Goal: Transaction & Acquisition: Purchase product/service

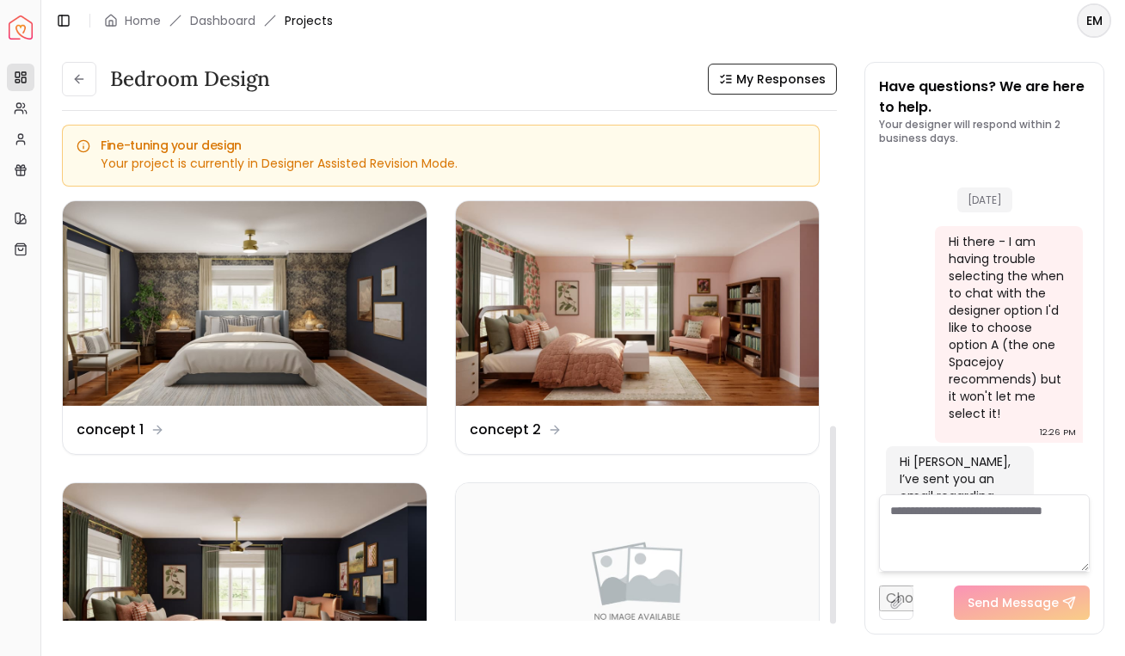
scroll to position [7691, 0]
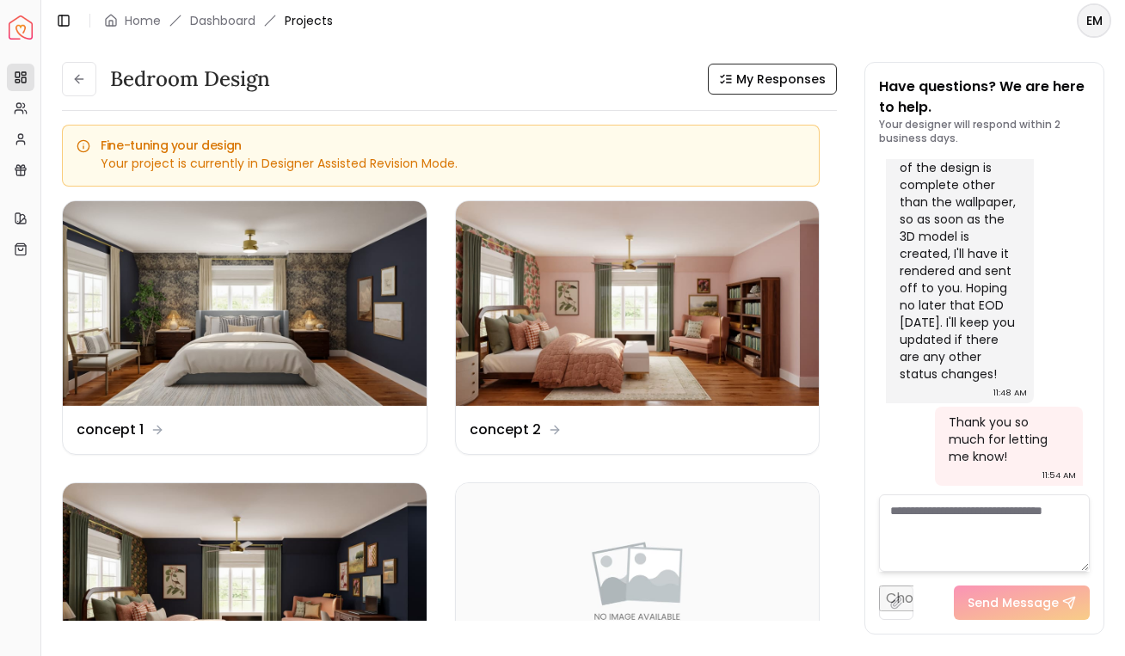
click at [87, 100] on div "Bedroom design My Responses Bedroom design My Responses Fine-tuning your design…" at bounding box center [449, 348] width 775 height 573
click at [83, 87] on button at bounding box center [79, 79] width 34 height 34
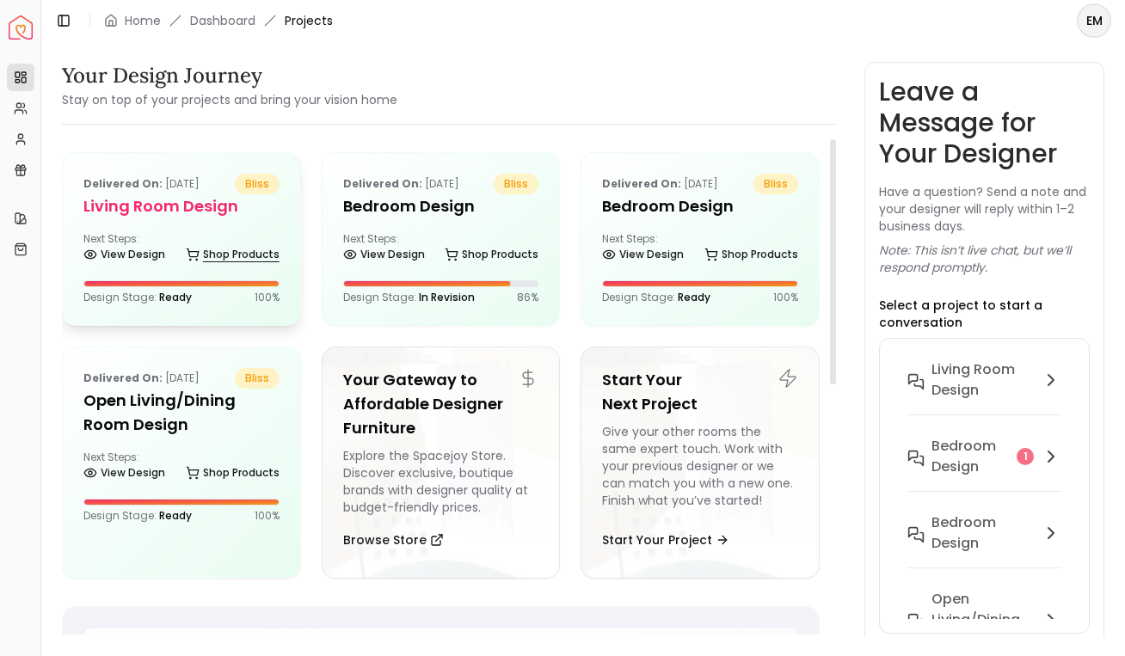
click at [230, 252] on link "Shop Products" at bounding box center [233, 254] width 94 height 24
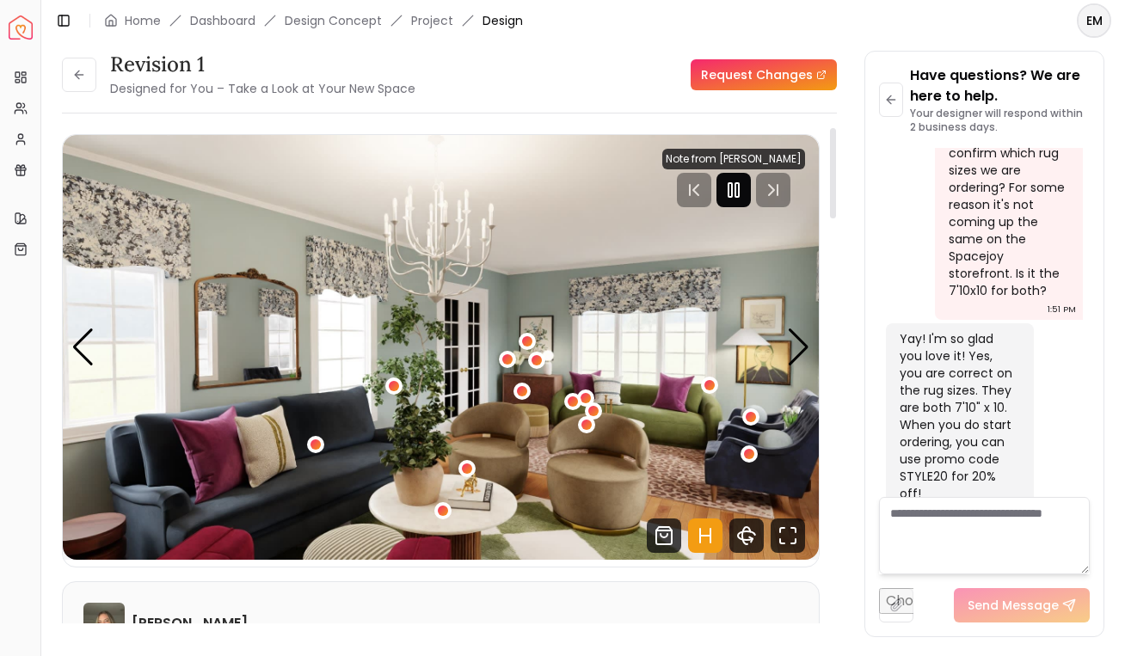
click at [732, 183] on icon "Pause" at bounding box center [733, 190] width 21 height 21
click at [708, 541] on icon "Hotspots Toggle" at bounding box center [705, 535] width 34 height 34
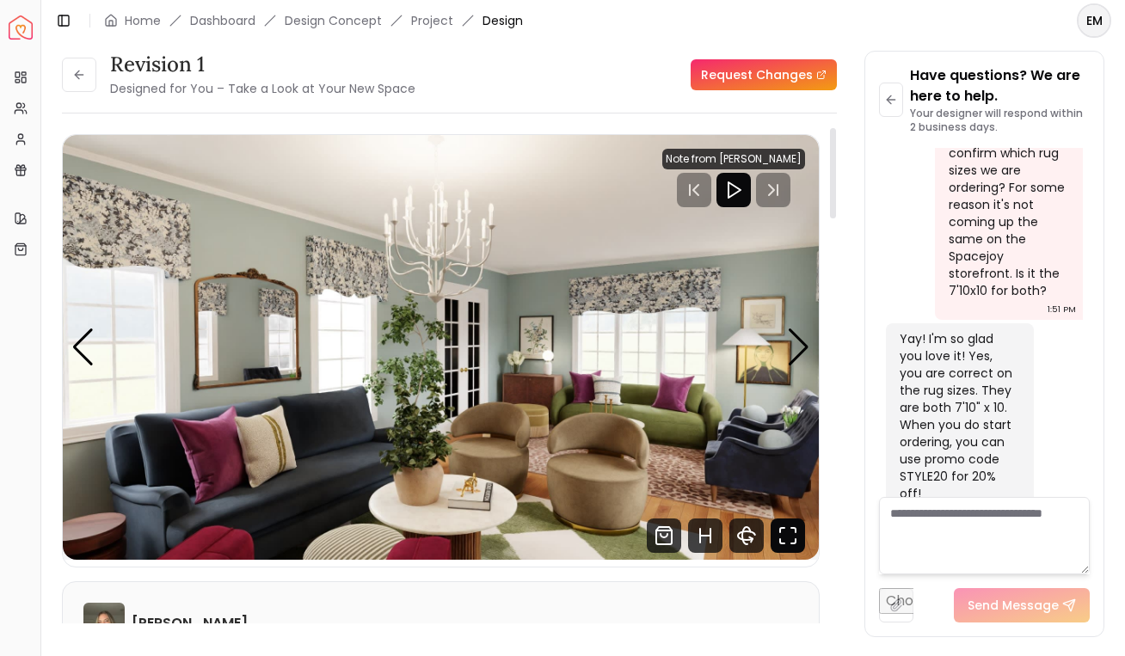
click at [788, 539] on icon "Fullscreen" at bounding box center [787, 535] width 34 height 34
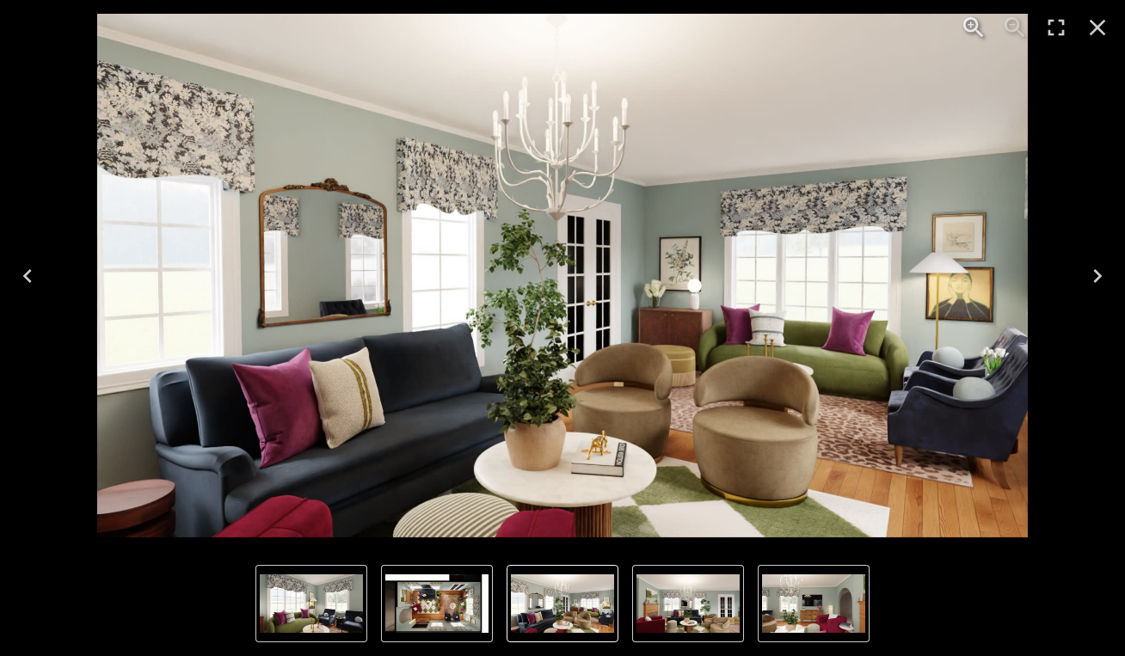
click at [853, 582] on img "3 of 6" at bounding box center [813, 603] width 103 height 58
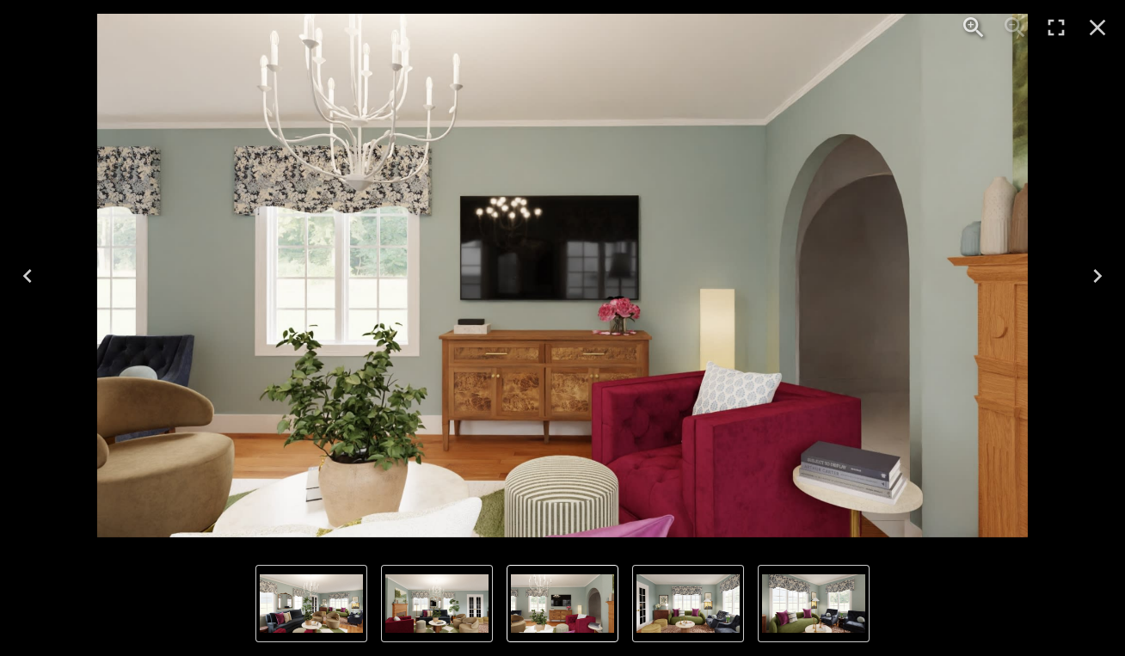
click at [1100, 267] on icon "Next" at bounding box center [1097, 276] width 28 height 28
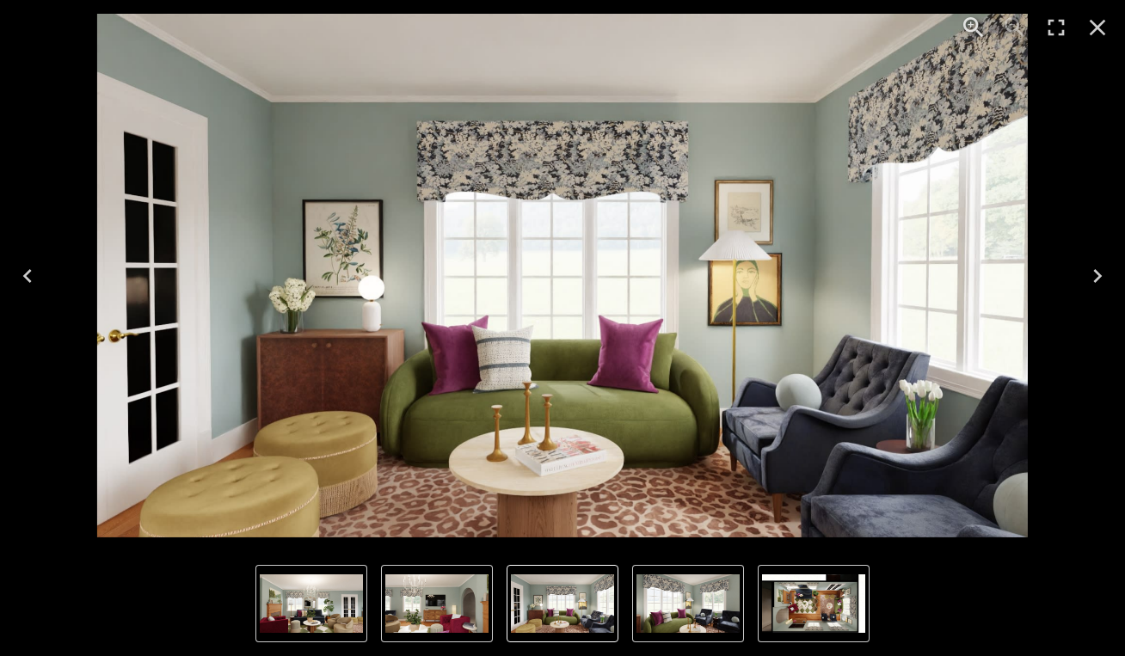
click at [1100, 267] on icon "Next" at bounding box center [1097, 276] width 28 height 28
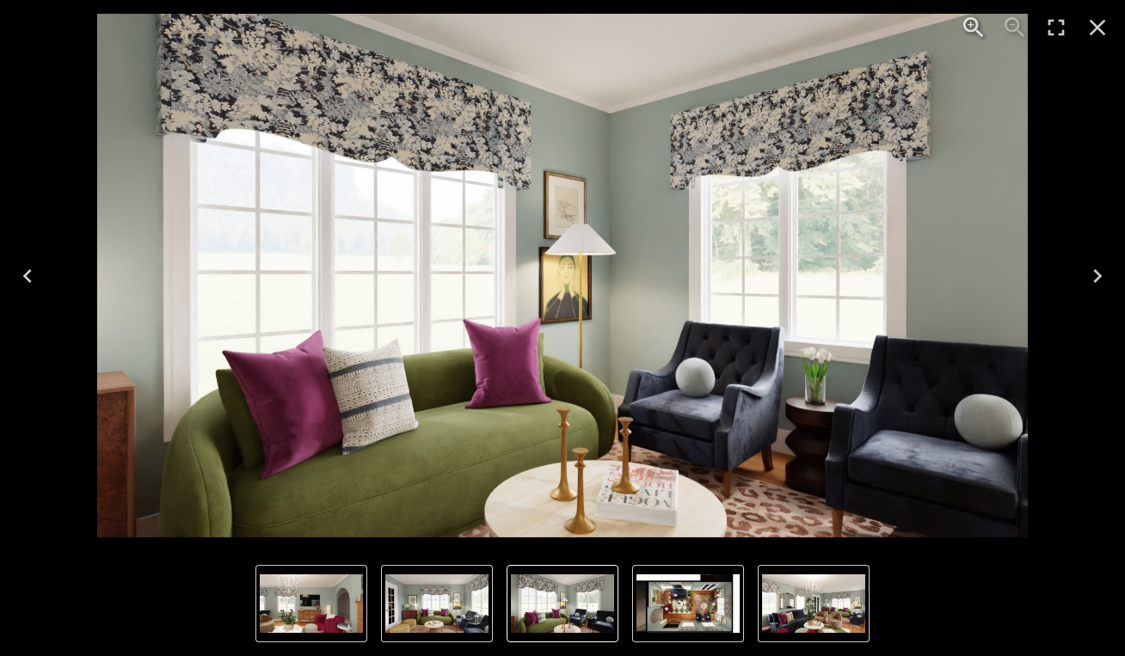
click at [1100, 267] on icon "Next" at bounding box center [1097, 276] width 28 height 28
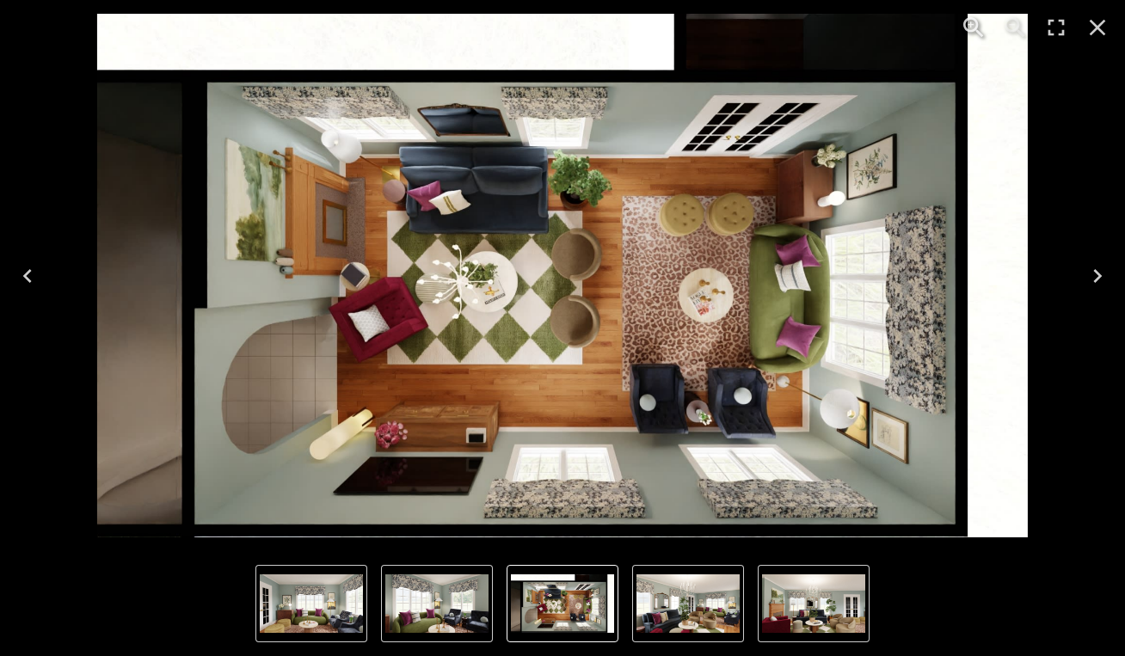
click at [1096, 284] on icon "Next" at bounding box center [1097, 276] width 28 height 28
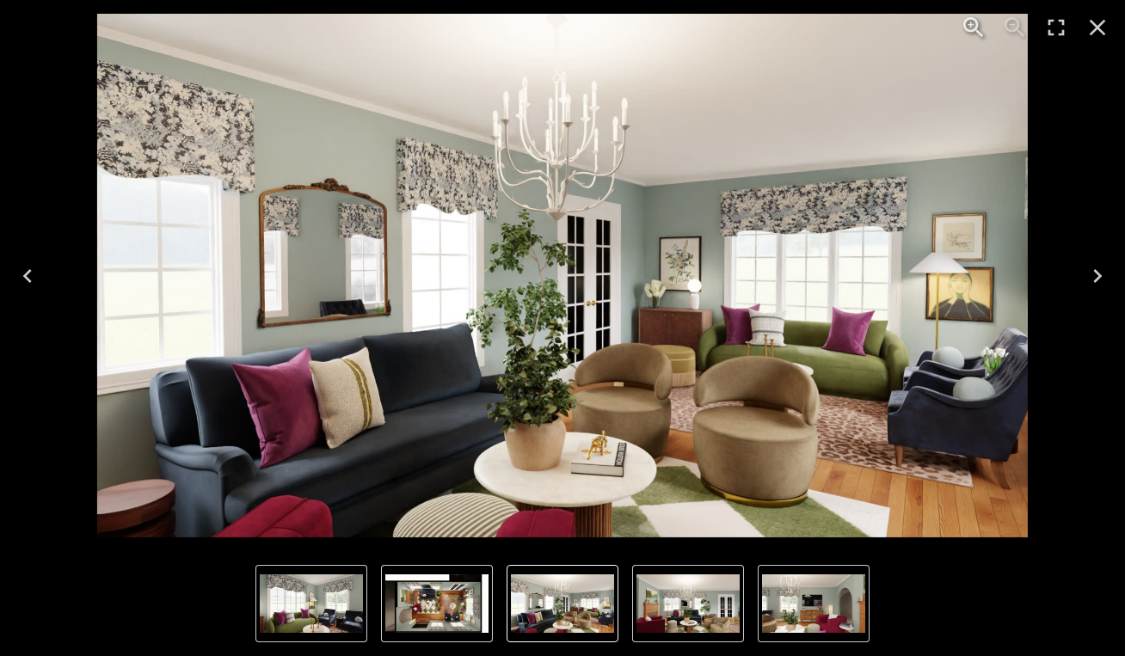
click at [1096, 284] on icon "Next" at bounding box center [1097, 276] width 28 height 28
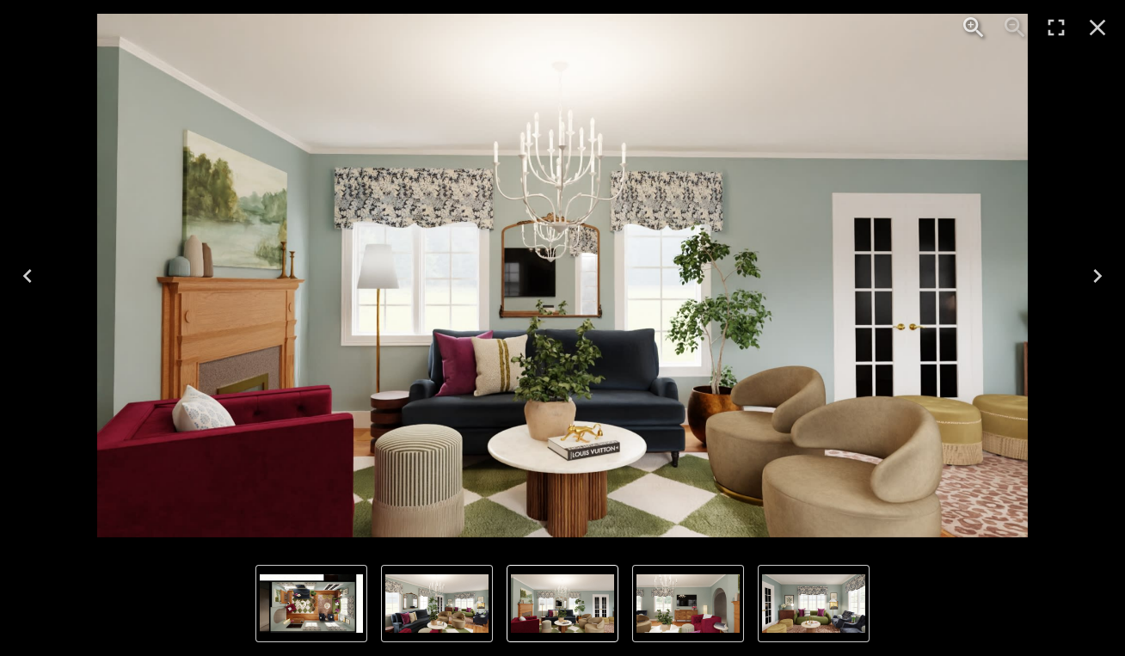
click at [1098, 288] on icon "Next" at bounding box center [1097, 276] width 28 height 28
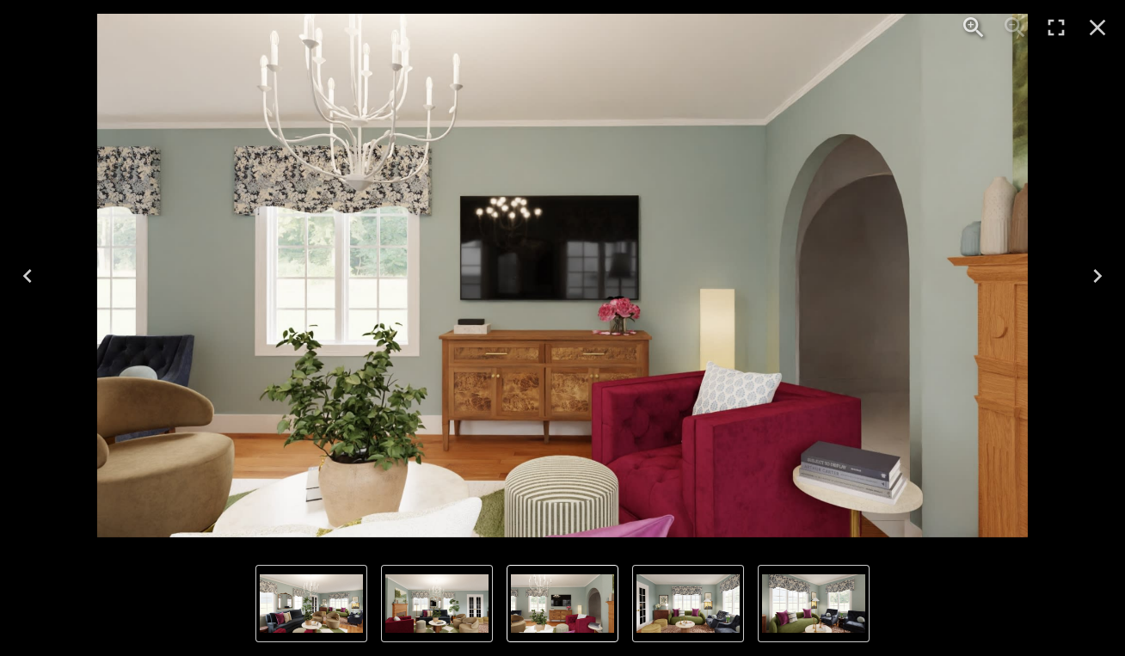
click at [1098, 288] on icon "Next" at bounding box center [1097, 276] width 28 height 28
